Goal: Navigation & Orientation: Understand site structure

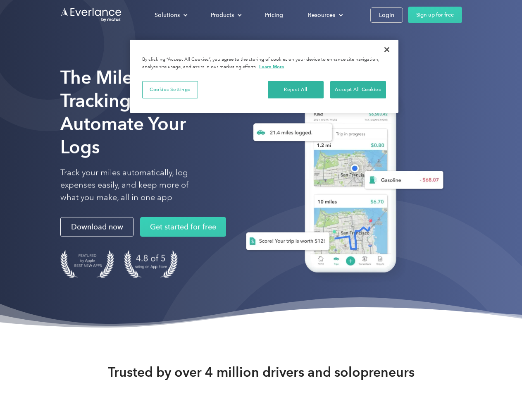
click at [171, 15] on div "Solutions" at bounding box center [167, 15] width 25 height 10
click at [225, 15] on div "Products" at bounding box center [222, 15] width 23 height 10
click at [325, 15] on div "Resources" at bounding box center [321, 15] width 27 height 10
click at [170, 89] on button "Cookies Settings" at bounding box center [170, 89] width 56 height 17
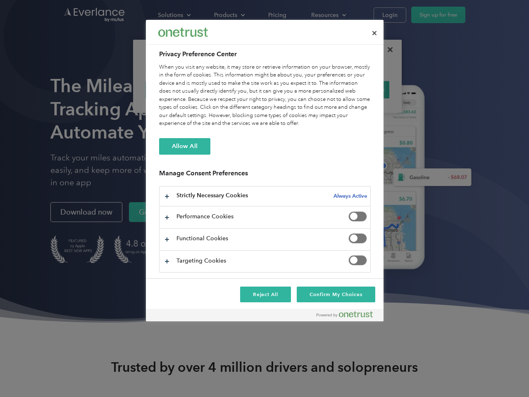
click at [296, 89] on div "When you visit any website, it may store or retrieve information on your browse…" at bounding box center [265, 95] width 212 height 64
click at [358, 89] on div "When you visit any website, it may store or retrieve information on your browse…" at bounding box center [265, 95] width 212 height 64
click at [387, 50] on div at bounding box center [264, 198] width 529 height 397
